Goal: Task Accomplishment & Management: Manage account settings

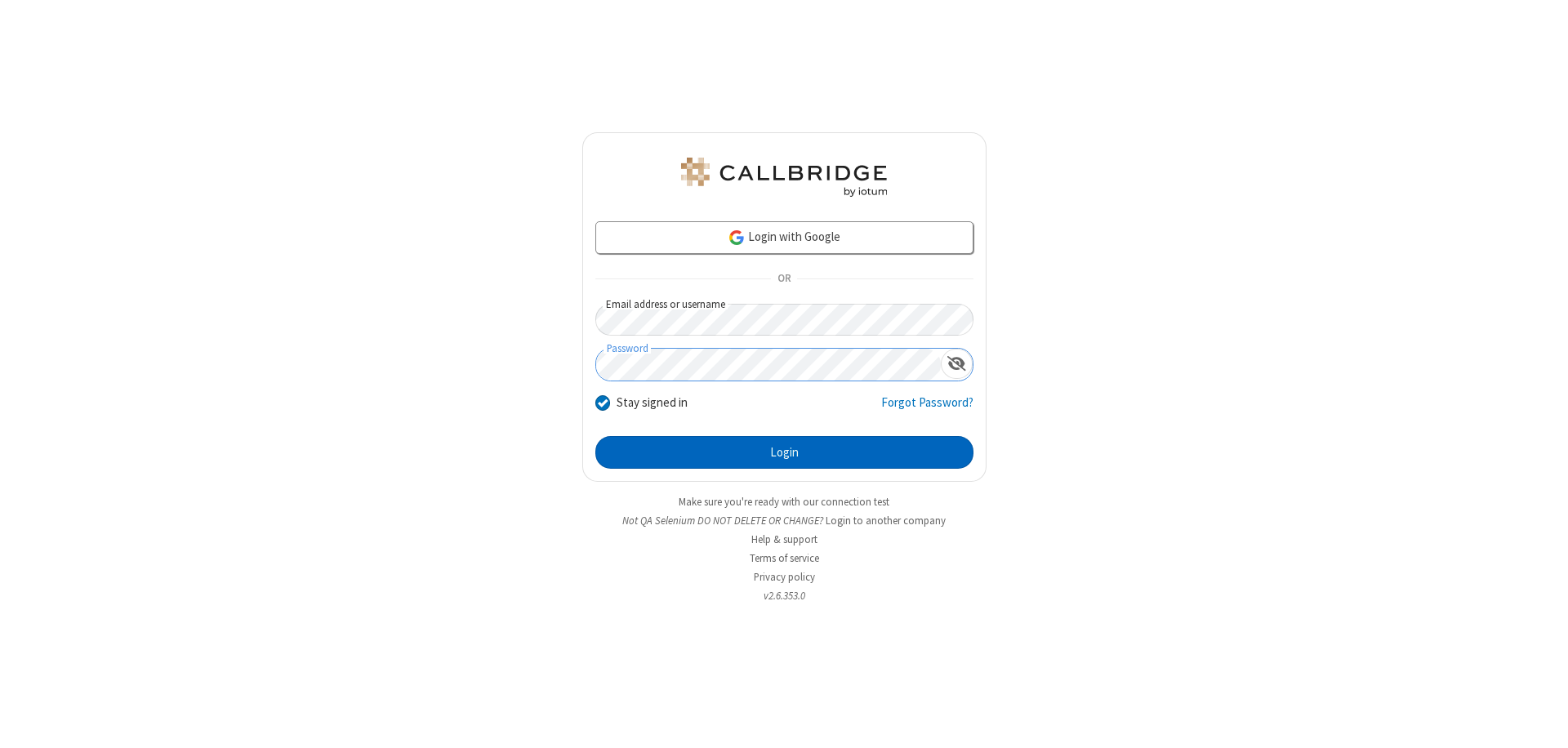
click at [784, 453] on button "Login" at bounding box center [784, 452] width 378 height 32
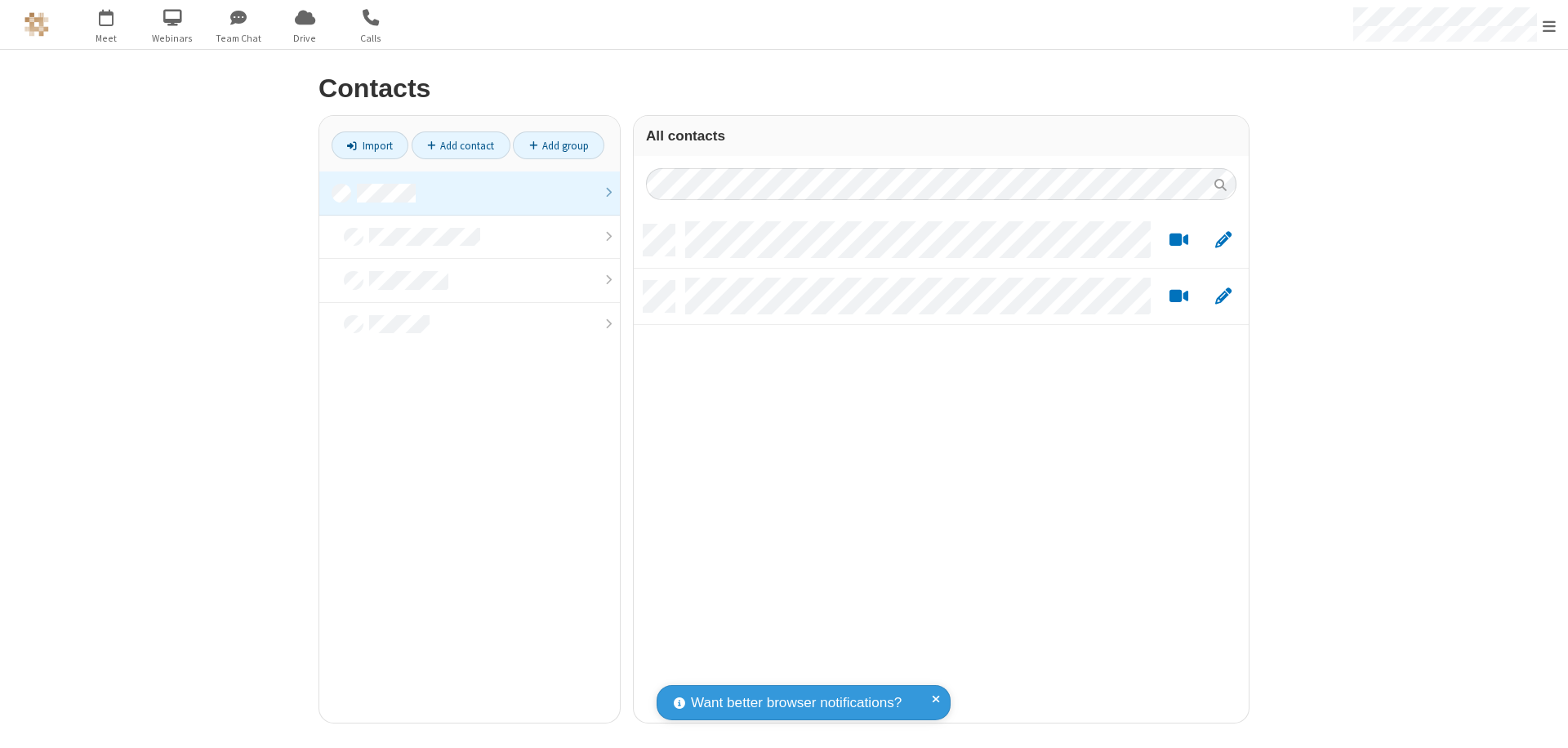
scroll to position [498, 603]
click at [470, 192] on link at bounding box center [469, 193] width 300 height 45
click at [460, 145] on link "Add contact" at bounding box center [461, 145] width 99 height 27
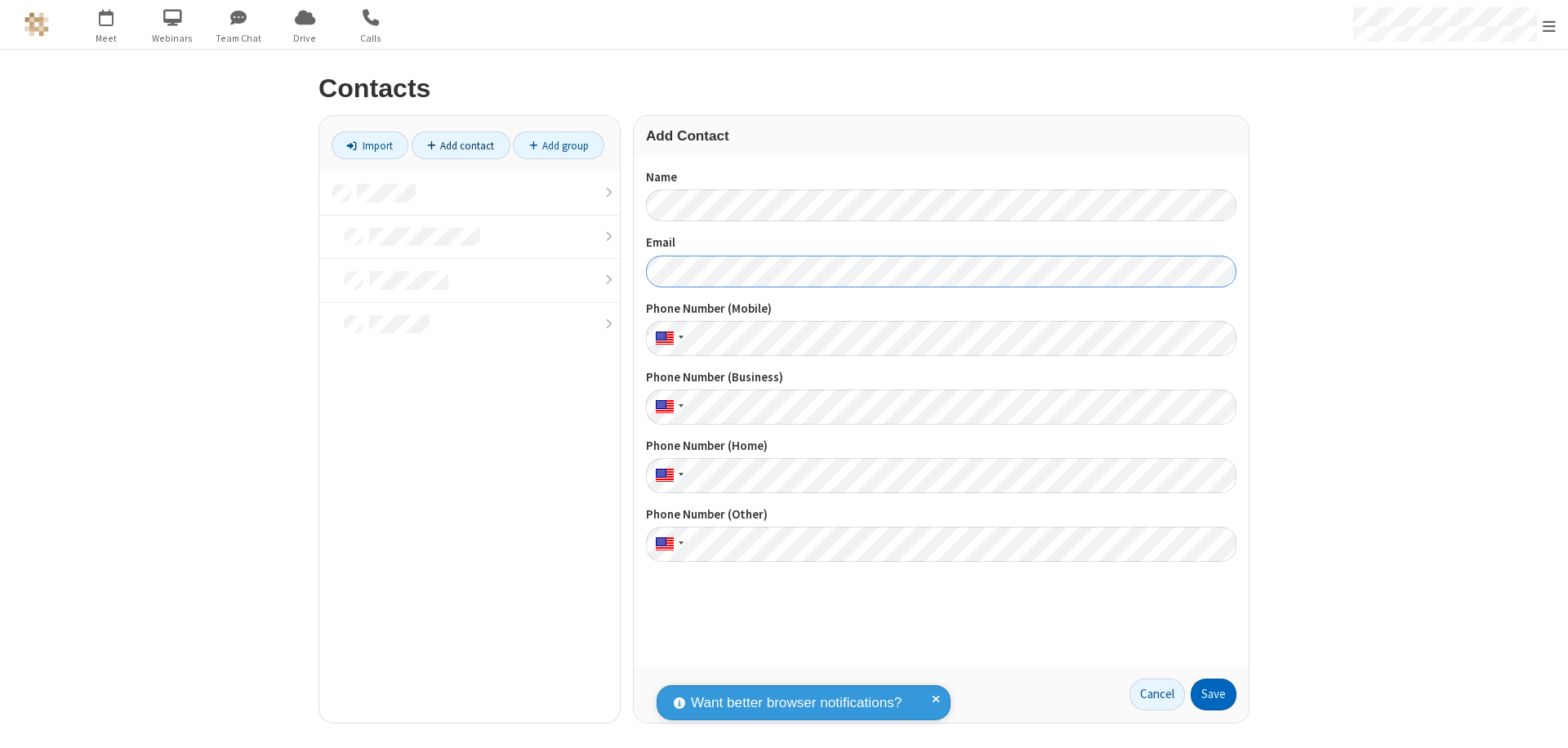
click at [1214, 694] on button "Save" at bounding box center [1214, 694] width 45 height 32
